Goal: Information Seeking & Learning: Check status

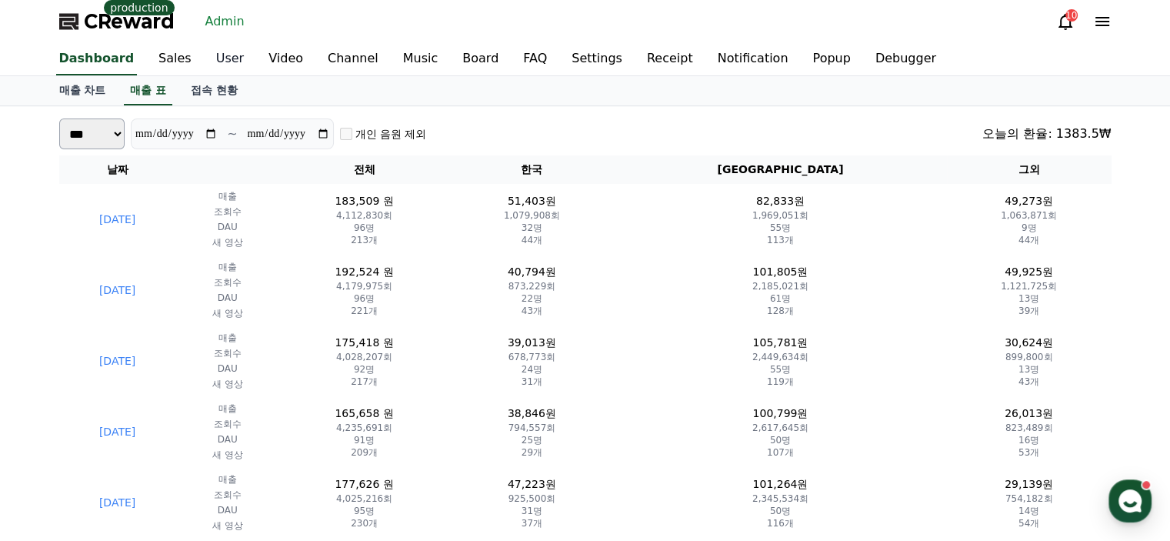
click at [212, 65] on link "User" at bounding box center [230, 59] width 52 height 32
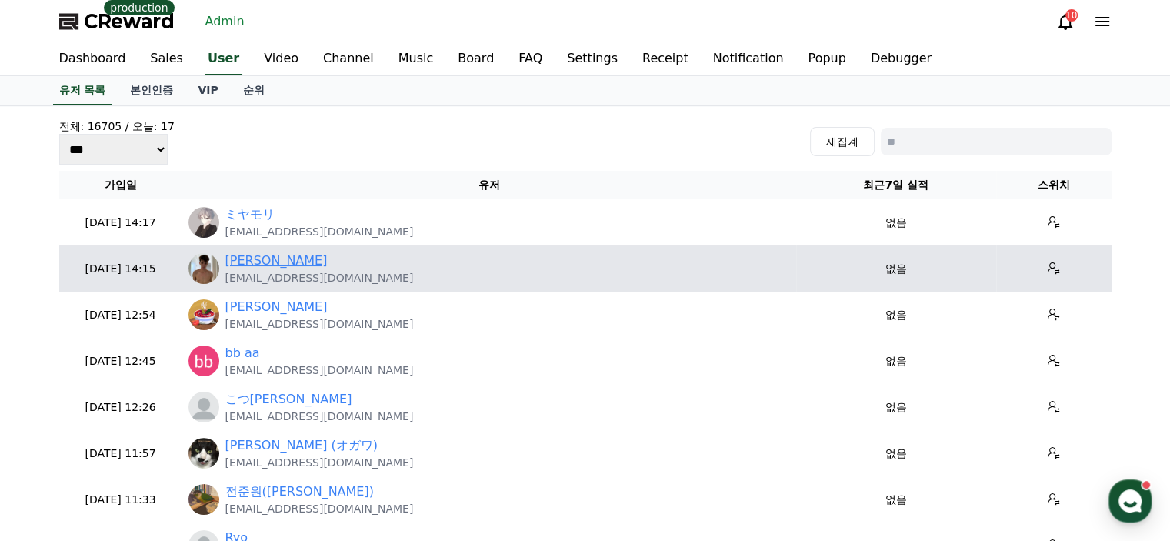
click at [249, 259] on link "[PERSON_NAME]" at bounding box center [276, 261] width 102 height 18
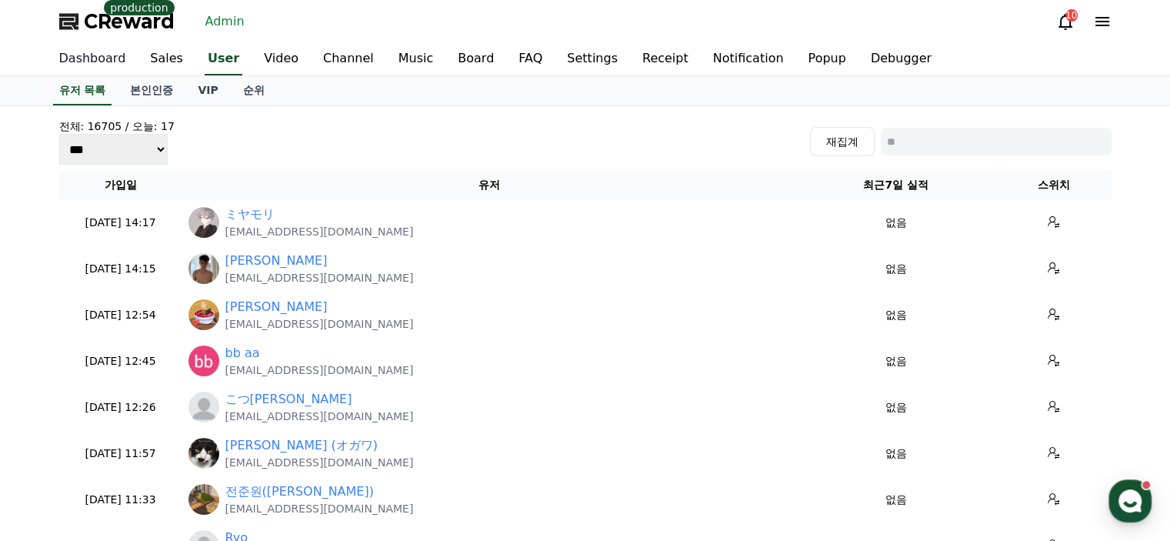
click at [107, 63] on link "Dashboard" at bounding box center [93, 59] width 92 height 32
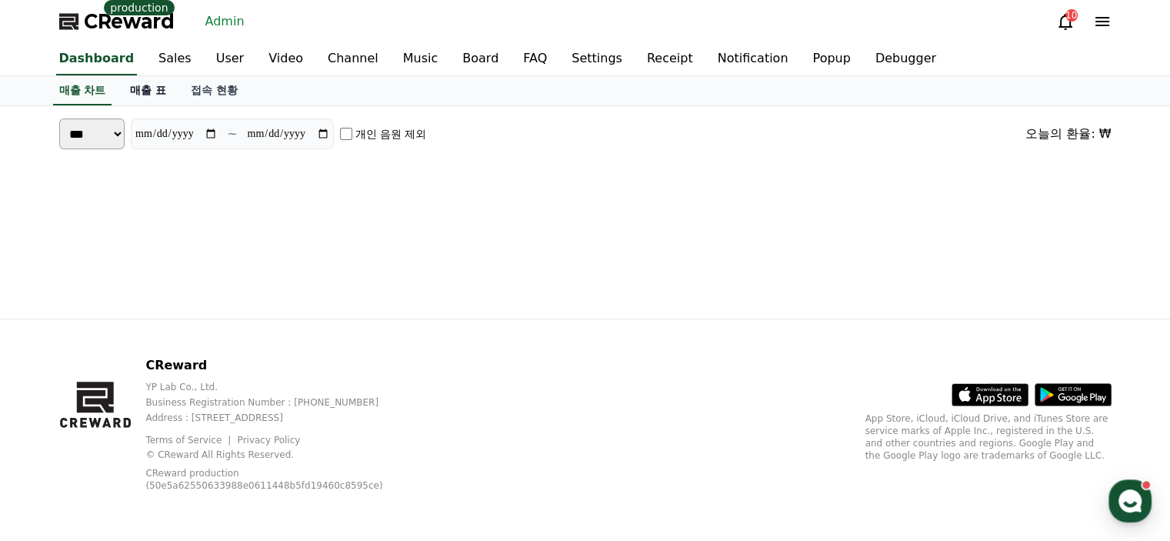
click at [133, 85] on link "매출 표" at bounding box center [148, 90] width 61 height 29
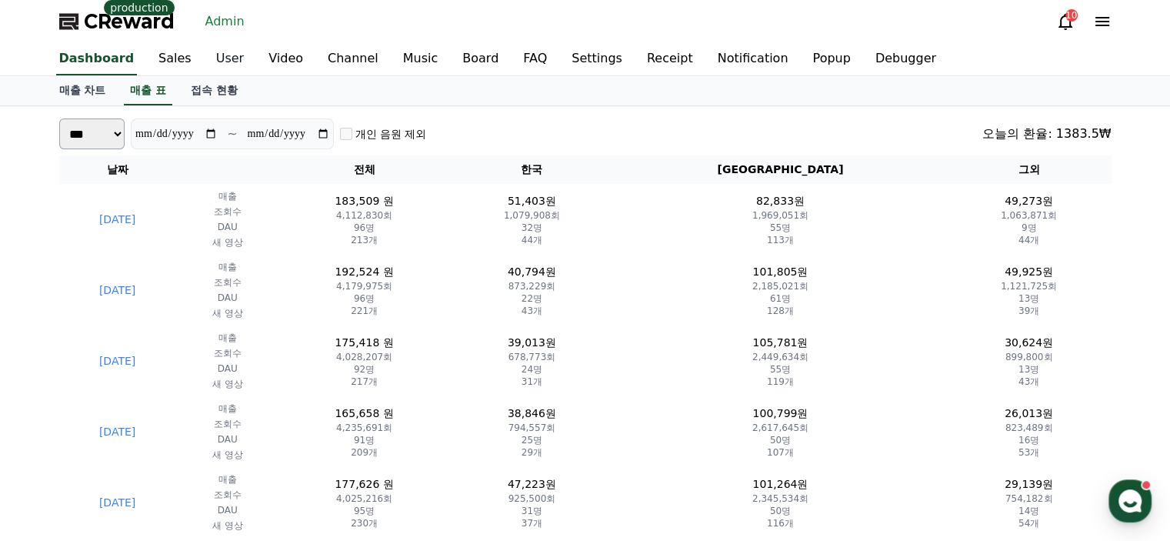
click at [218, 62] on link "User" at bounding box center [230, 59] width 52 height 32
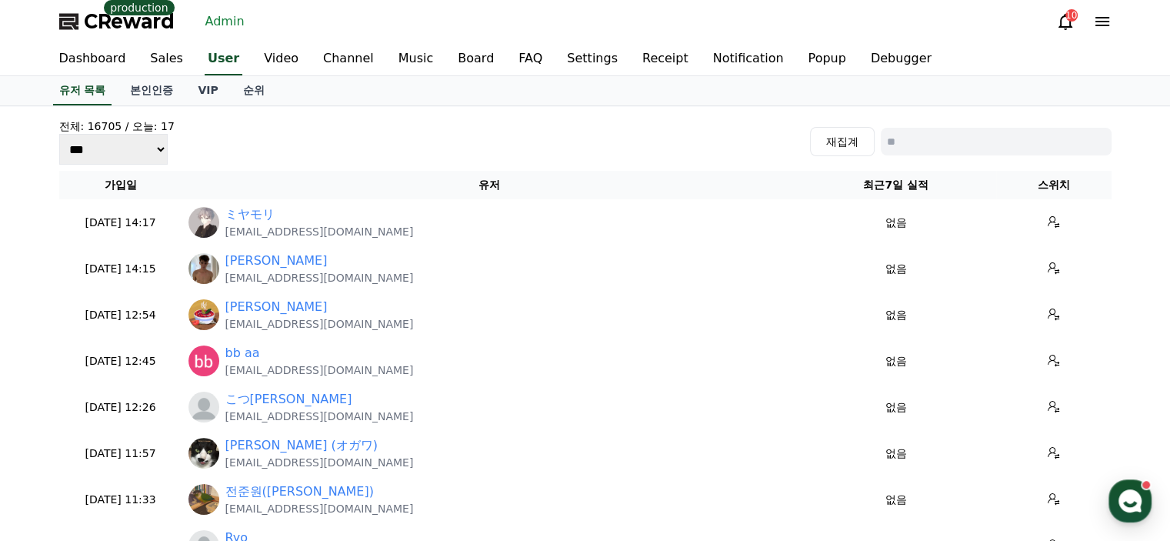
click at [462, 130] on div "전체: 16705 / [DATE]: 17 *** *** *** 재집계" at bounding box center [585, 142] width 1053 height 46
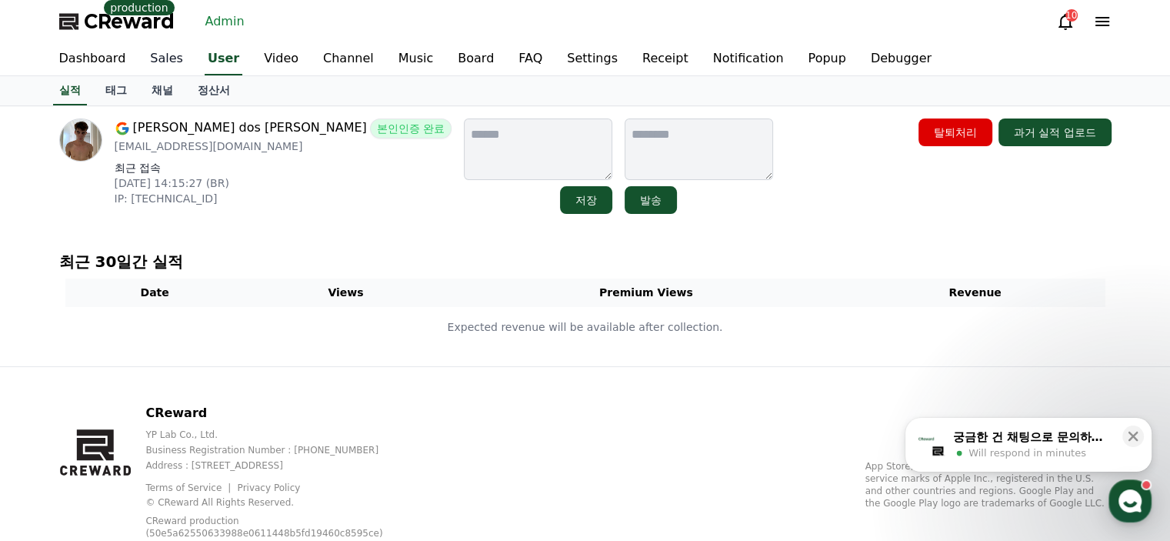
click at [143, 67] on link "Sales" at bounding box center [167, 59] width 58 height 32
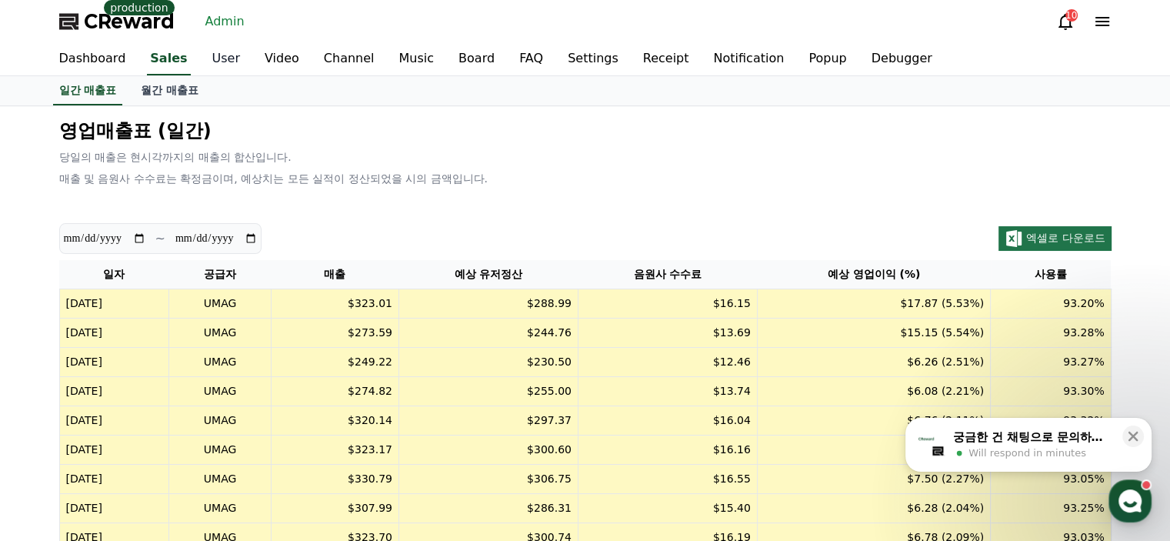
click at [200, 55] on link "User" at bounding box center [226, 59] width 52 height 32
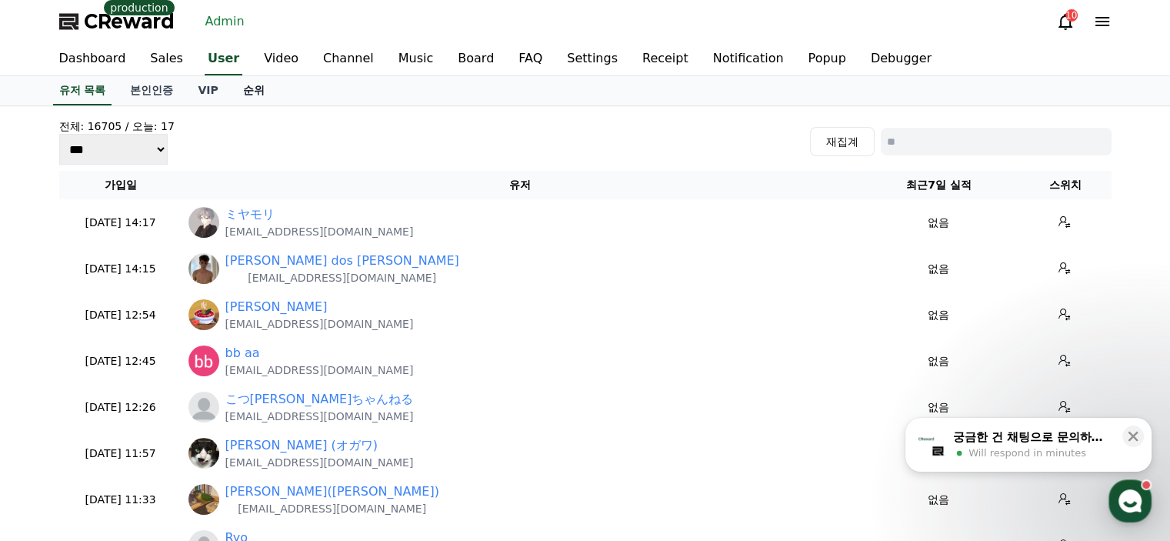
click at [243, 90] on link "순위" at bounding box center [254, 90] width 46 height 29
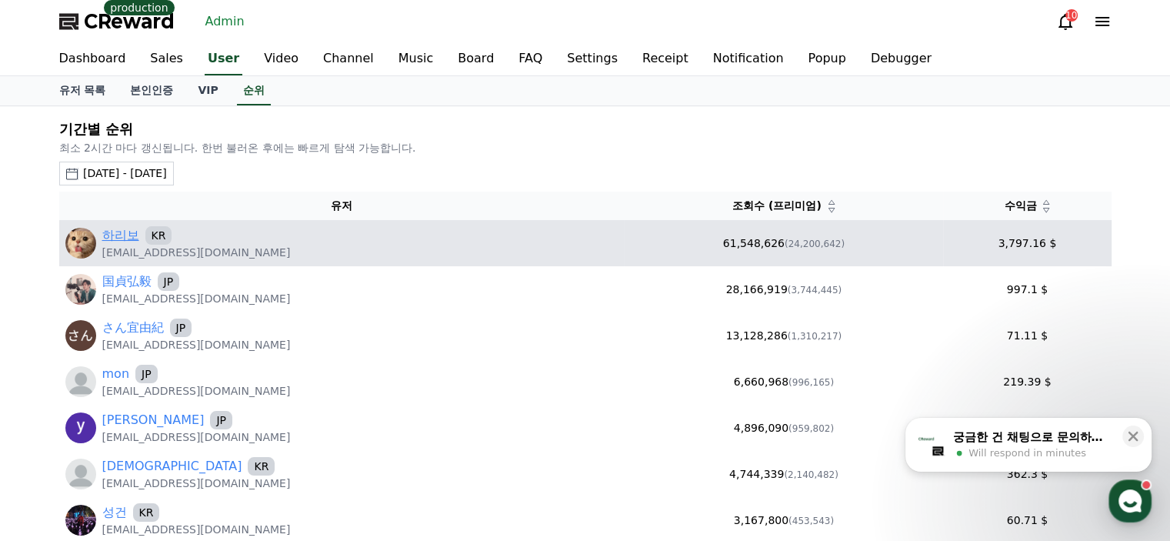
click at [119, 230] on link "하리보" at bounding box center [120, 235] width 37 height 18
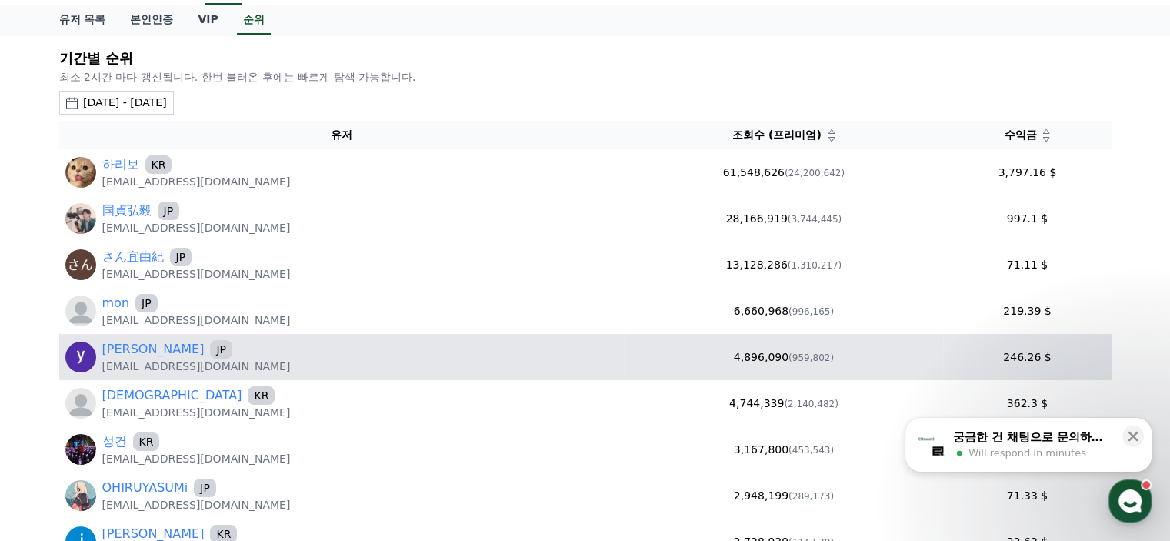
scroll to position [231, 0]
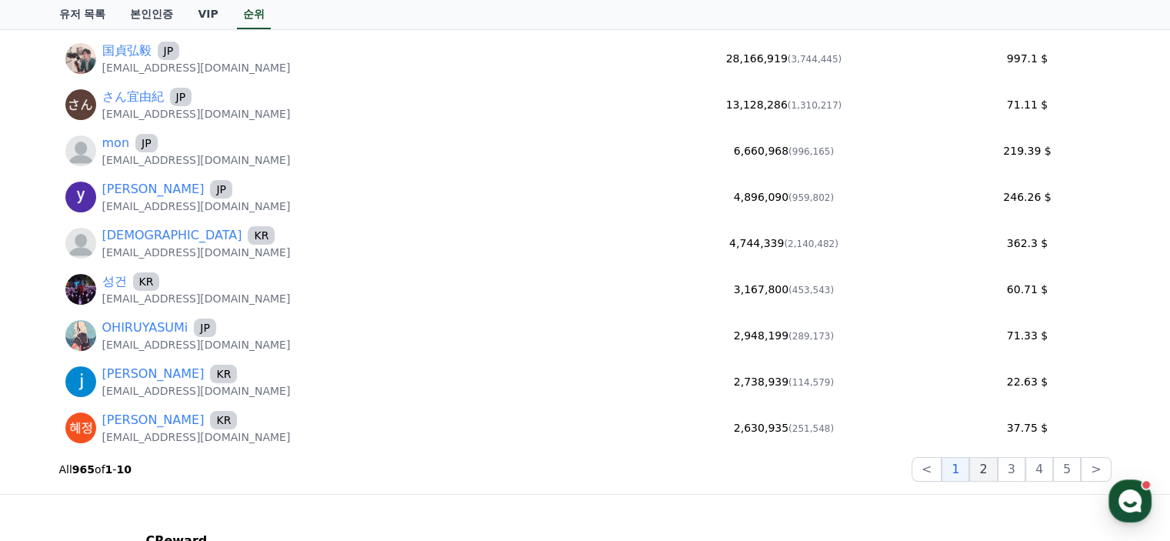
click at [998, 462] on button "2" at bounding box center [1012, 469] width 28 height 25
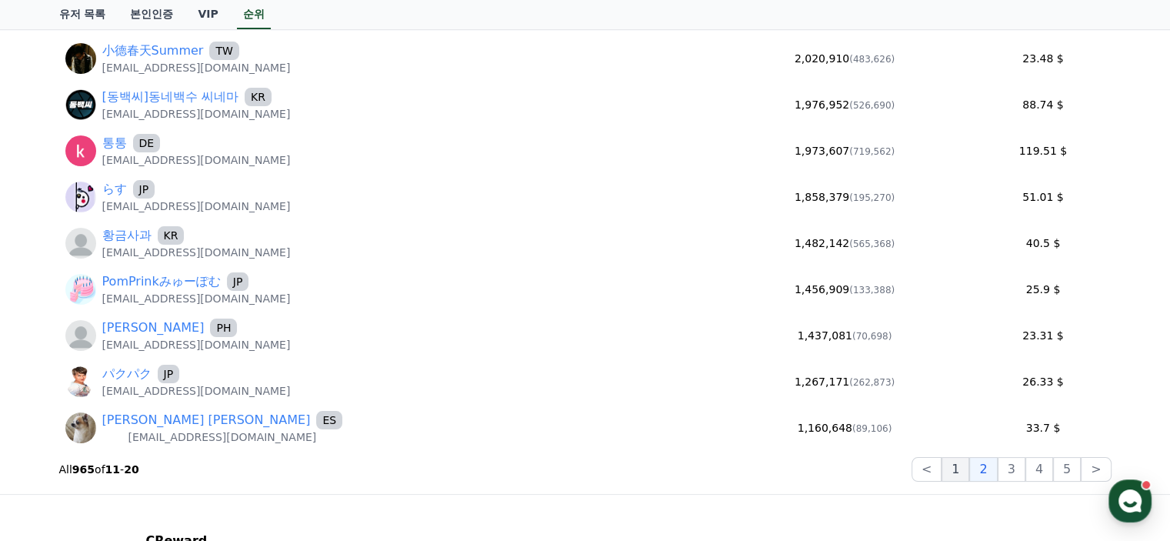
click at [963, 469] on button "1" at bounding box center [956, 469] width 28 height 25
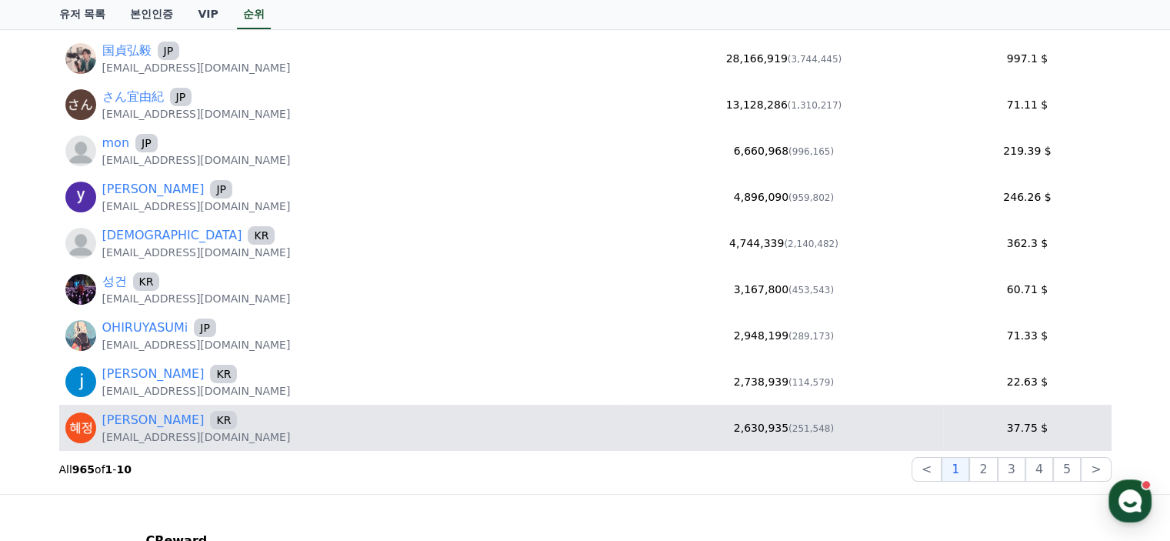
scroll to position [0, 0]
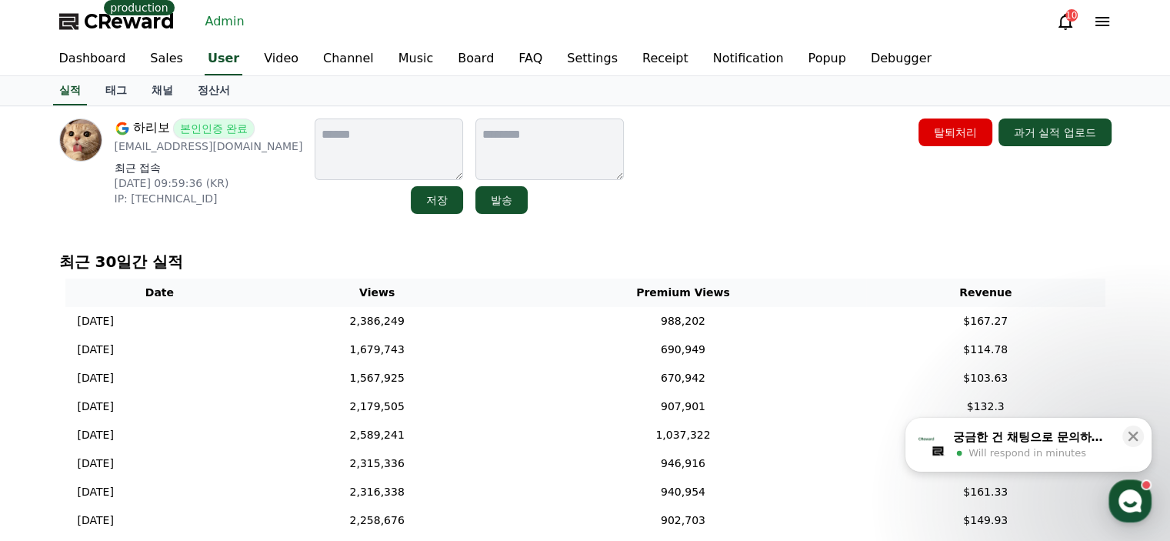
click at [511, 258] on p "최근 30일간 실적" at bounding box center [585, 262] width 1053 height 22
